Goal: Task Accomplishment & Management: Manage account settings

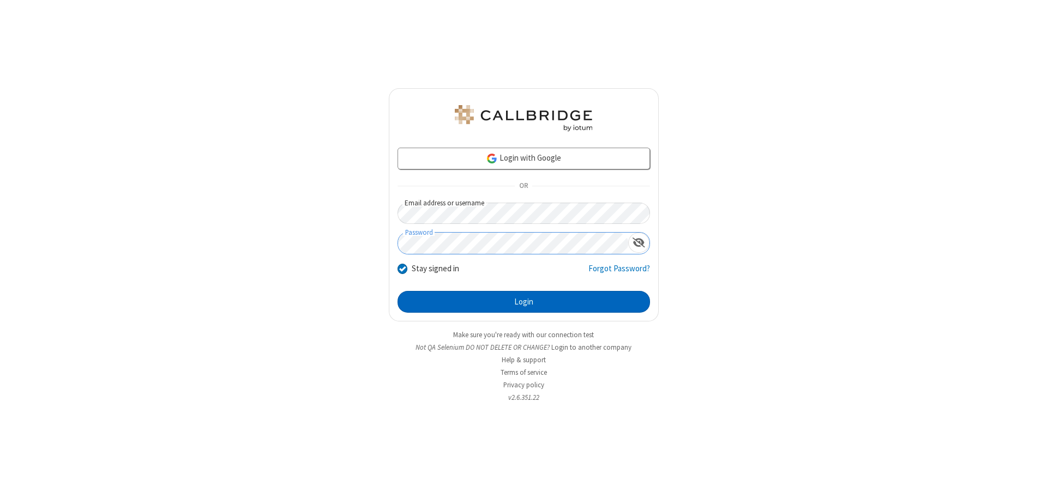
click at [523, 302] on button "Login" at bounding box center [524, 302] width 252 height 22
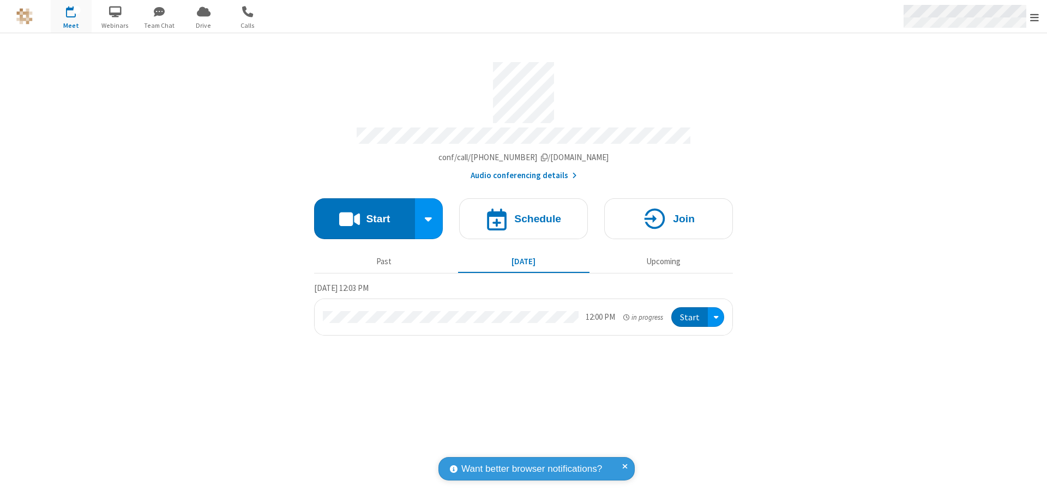
click at [1034, 17] on span "Open menu" at bounding box center [1034, 17] width 9 height 11
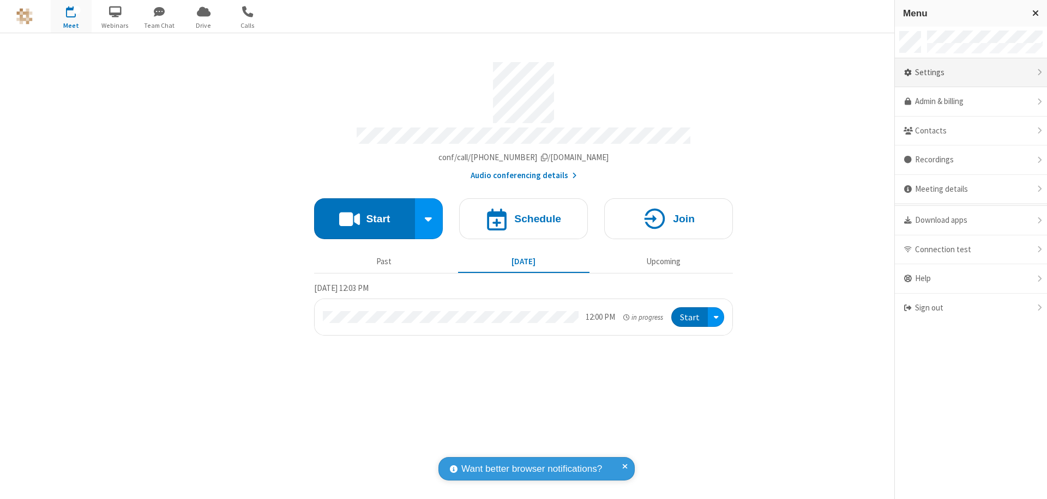
click at [971, 73] on div "Settings" at bounding box center [971, 72] width 152 height 29
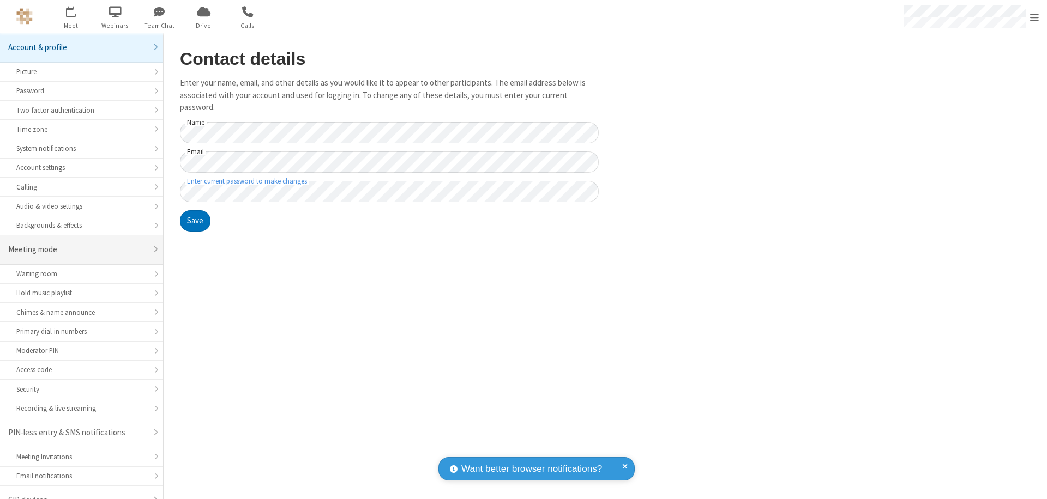
click at [77, 244] on div "Meeting mode" at bounding box center [77, 250] width 139 height 13
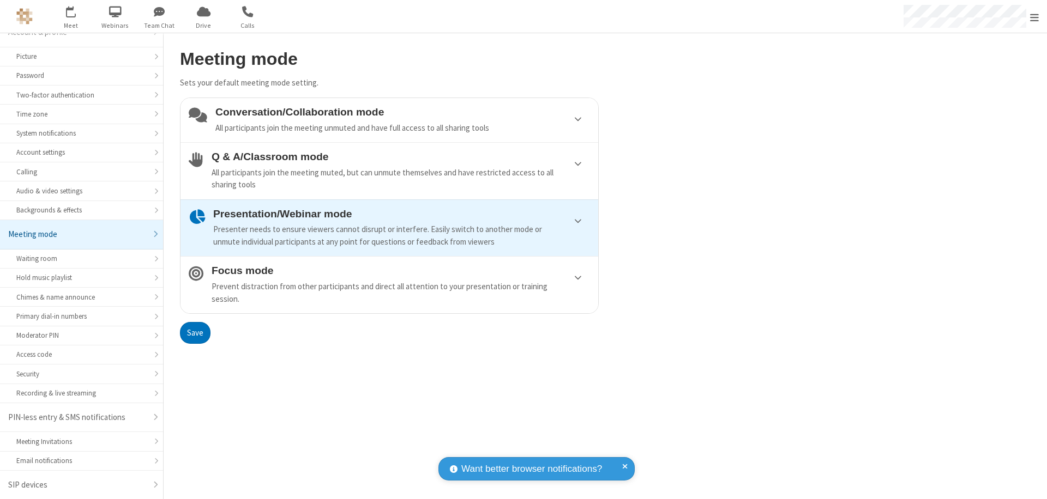
click at [389, 285] on div "Prevent distraction from other participants and direct all attention to your pr…" at bounding box center [401, 293] width 378 height 25
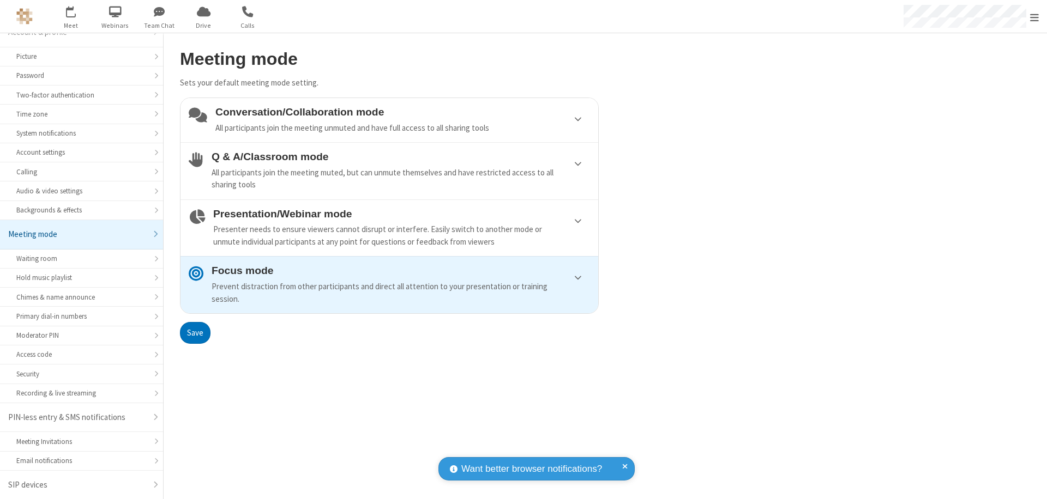
click at [195, 333] on button "Save" at bounding box center [195, 333] width 31 height 22
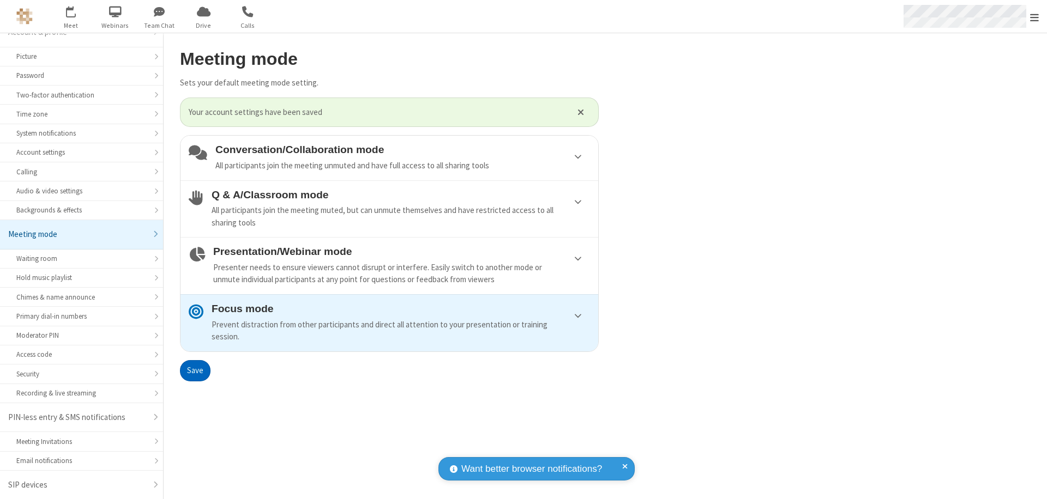
click at [1034, 16] on span "Open menu" at bounding box center [1034, 17] width 9 height 11
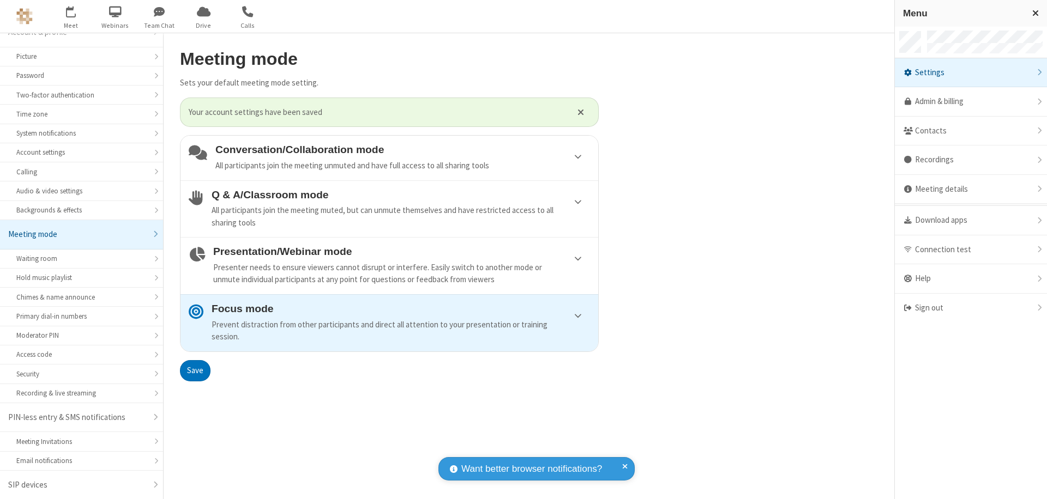
click at [971, 308] on div "Sign out" at bounding box center [971, 308] width 152 height 29
